Goal: Transaction & Acquisition: Download file/media

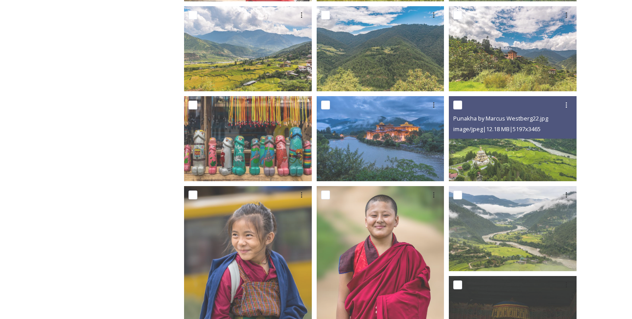
scroll to position [430, 0]
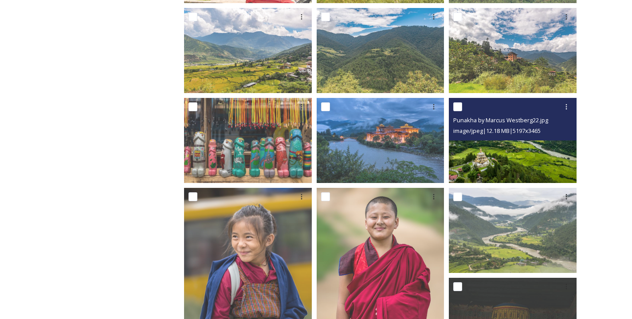
click at [544, 170] on img at bounding box center [513, 140] width 128 height 85
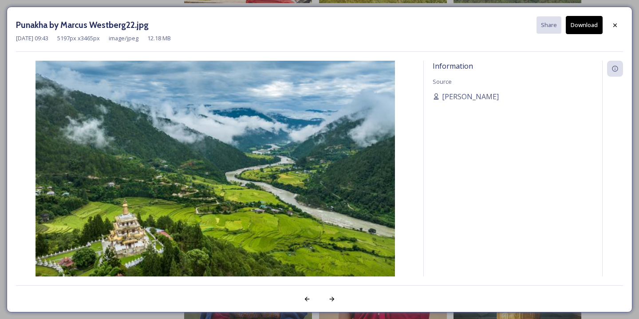
click at [581, 31] on button "Download" at bounding box center [583, 25] width 37 height 18
click at [614, 24] on icon at bounding box center [615, 25] width 4 height 4
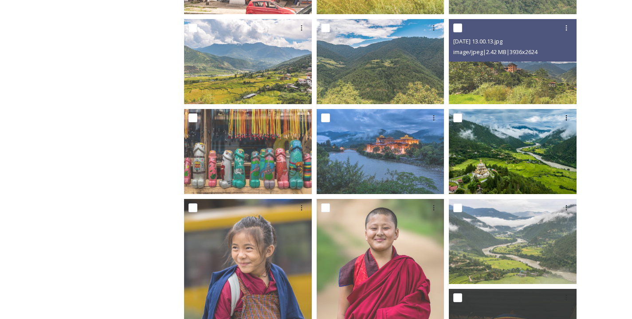
scroll to position [420, 0]
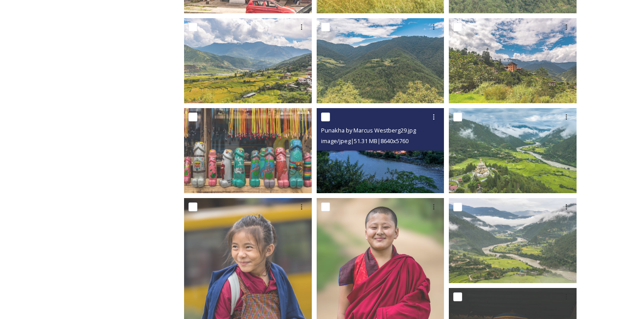
click at [421, 140] on div "image/jpeg | 51.31 MB | 8640 x 5760" at bounding box center [381, 141] width 121 height 11
click at [419, 151] on img at bounding box center [381, 150] width 128 height 85
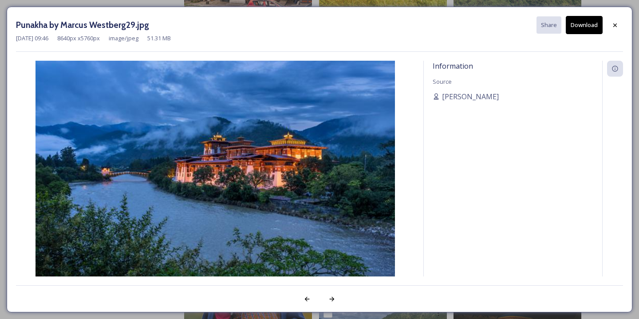
click at [577, 26] on button "Download" at bounding box center [583, 25] width 37 height 18
click at [614, 24] on icon at bounding box center [615, 25] width 4 height 4
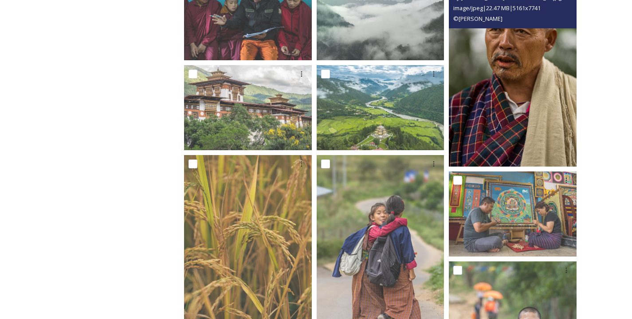
scroll to position [950, 0]
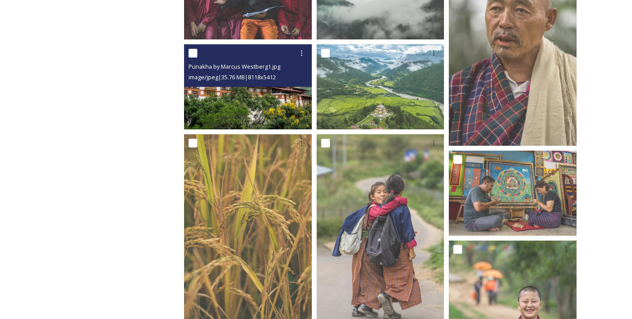
click at [266, 104] on img at bounding box center [248, 86] width 128 height 85
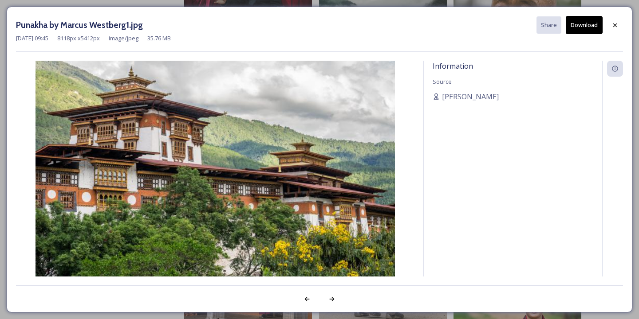
click at [591, 23] on button "Download" at bounding box center [583, 25] width 37 height 18
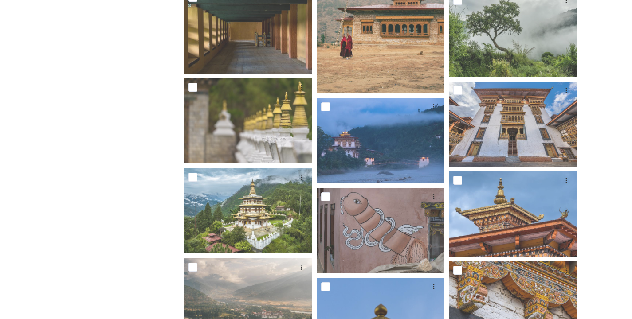
scroll to position [2584, 0]
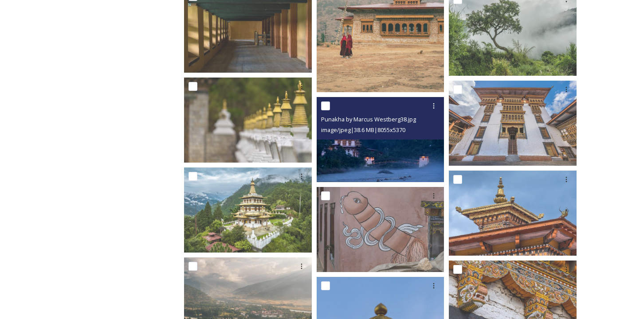
click at [392, 128] on span "image/jpeg | 38.6 MB | 8055 x 5370" at bounding box center [363, 130] width 84 height 8
click at [393, 146] on img at bounding box center [381, 139] width 128 height 85
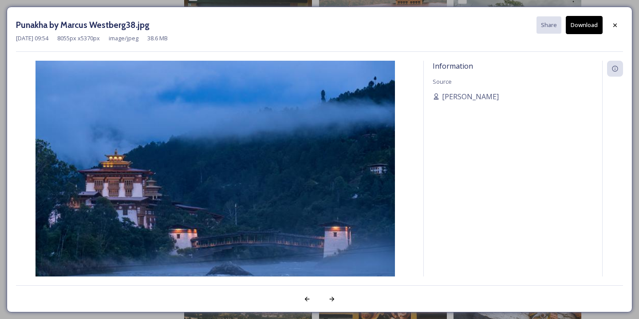
click at [581, 26] on button "Download" at bounding box center [583, 25] width 37 height 18
click at [584, 22] on button "Download" at bounding box center [583, 25] width 37 height 18
click at [402, 32] on div "Punakha by Marcus Westberg38.jpg Share Download" at bounding box center [319, 25] width 607 height 18
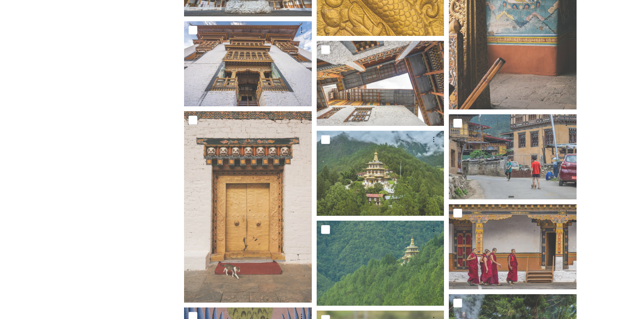
scroll to position [3370, 0]
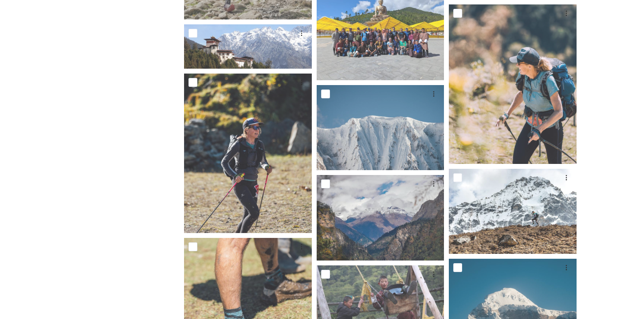
scroll to position [1622, 0]
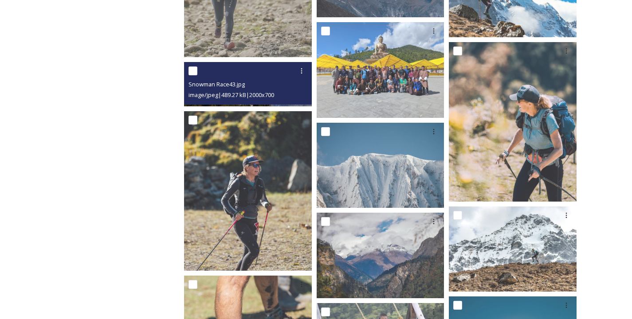
click at [249, 93] on span "image/jpeg | 489.27 kB | 2000 x 700" at bounding box center [231, 95] width 86 height 8
click at [282, 73] on div at bounding box center [248, 71] width 121 height 16
click at [287, 99] on div "image/jpeg | 489.27 kB | 2000 x 700" at bounding box center [248, 95] width 121 height 11
click at [288, 106] on img at bounding box center [248, 84] width 128 height 45
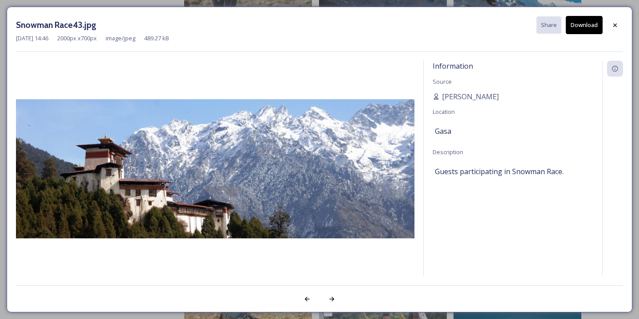
click at [584, 30] on button "Download" at bounding box center [583, 25] width 37 height 18
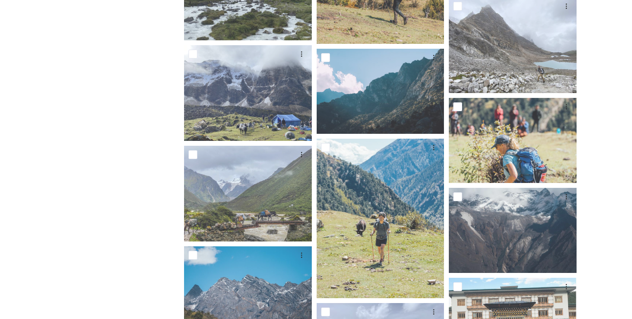
scroll to position [2118, 0]
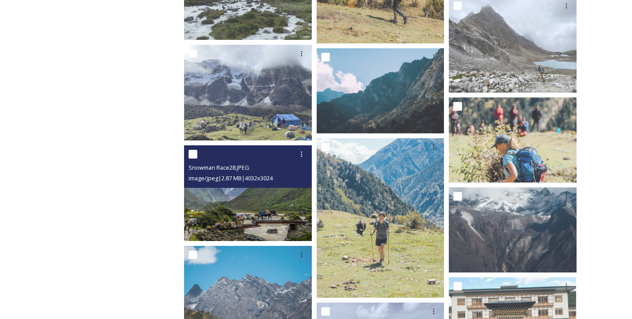
click at [237, 208] on img at bounding box center [248, 193] width 128 height 96
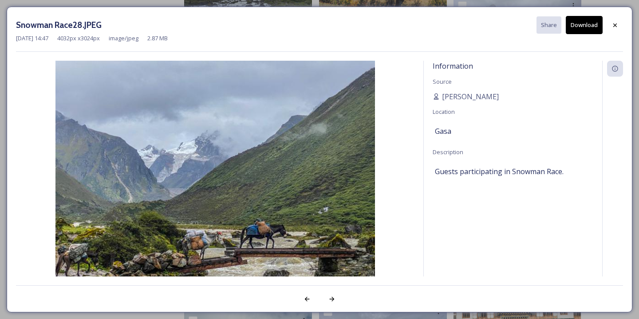
click at [585, 24] on button "Download" at bounding box center [583, 25] width 37 height 18
click at [456, 281] on div "Snowman Race28.JPEG Share Download [DATE] 14:47 4032 px x 3024 px image/jpeg 2.…" at bounding box center [319, 160] width 625 height 306
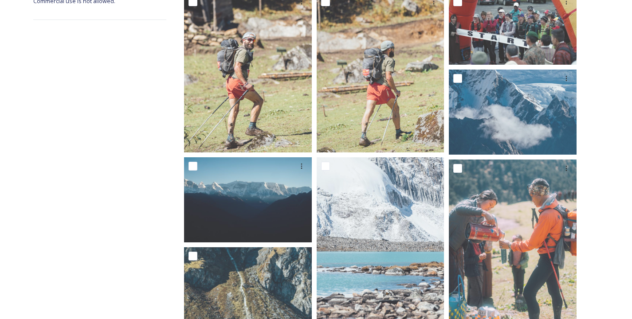
scroll to position [179, 0]
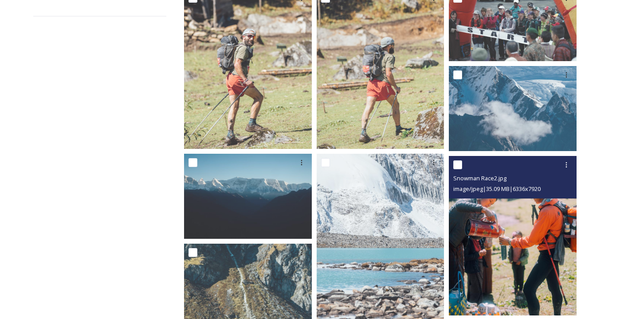
click at [556, 222] on img at bounding box center [513, 236] width 128 height 160
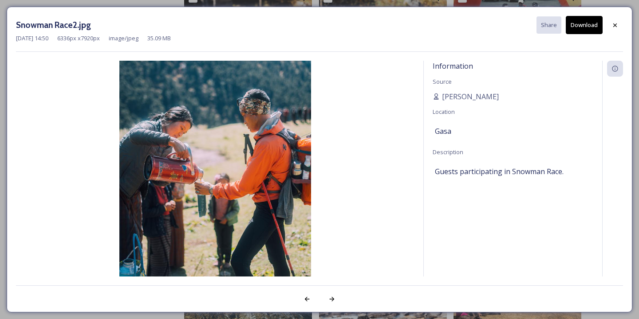
click at [588, 23] on button "Download" at bounding box center [583, 25] width 37 height 18
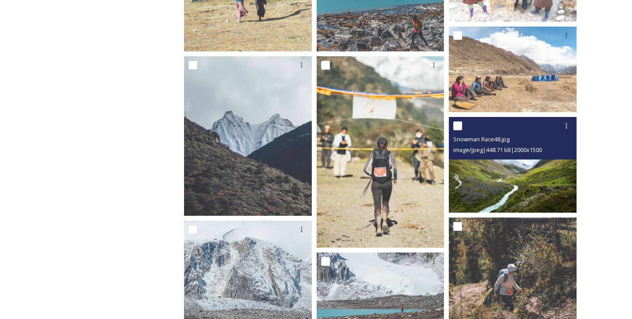
scroll to position [553, 0]
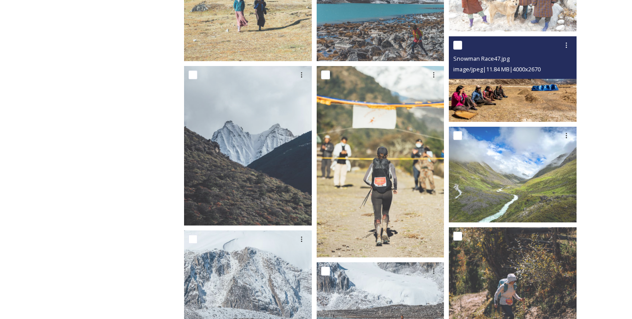
click at [510, 73] on span "image/jpeg | 11.84 MB | 4000 x 2670" at bounding box center [496, 69] width 87 height 8
click at [517, 93] on img at bounding box center [513, 78] width 128 height 85
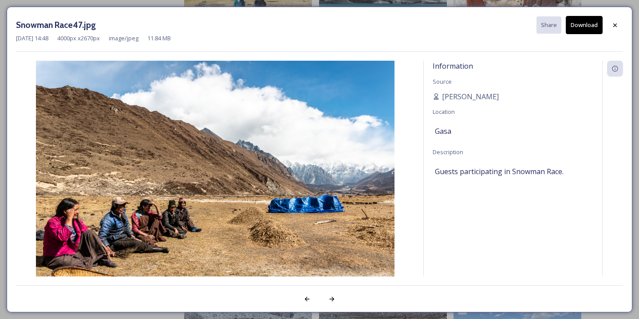
click at [584, 24] on button "Download" at bounding box center [583, 25] width 37 height 18
click at [291, 20] on div "Snowman Race47.jpg Share Download" at bounding box center [319, 25] width 607 height 18
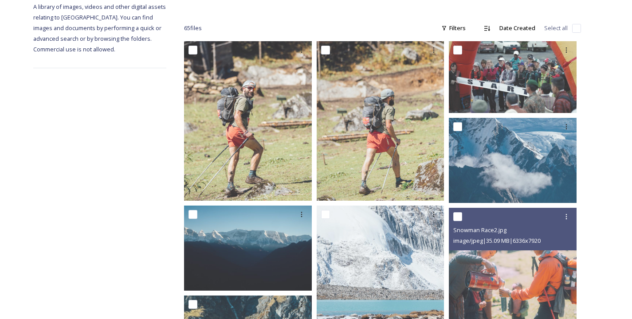
scroll to position [0, 0]
